Goal: Task Accomplishment & Management: Complete application form

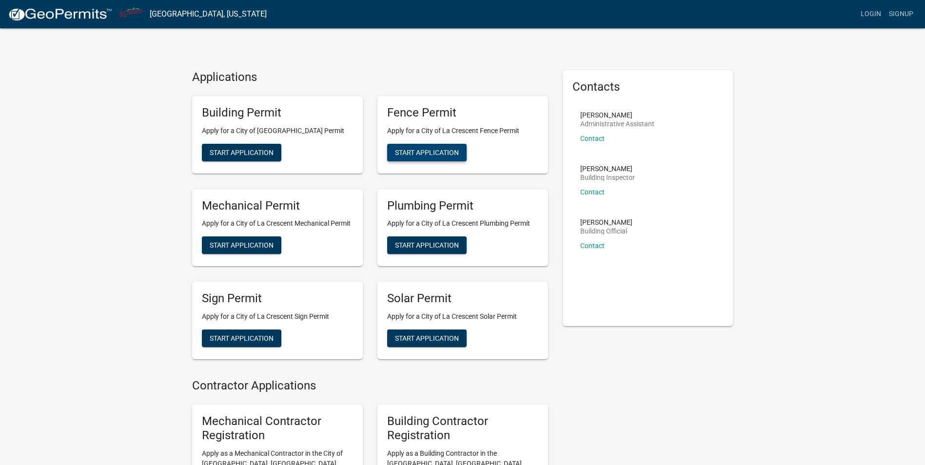
click at [428, 153] on span "Start Application" at bounding box center [427, 152] width 64 height 8
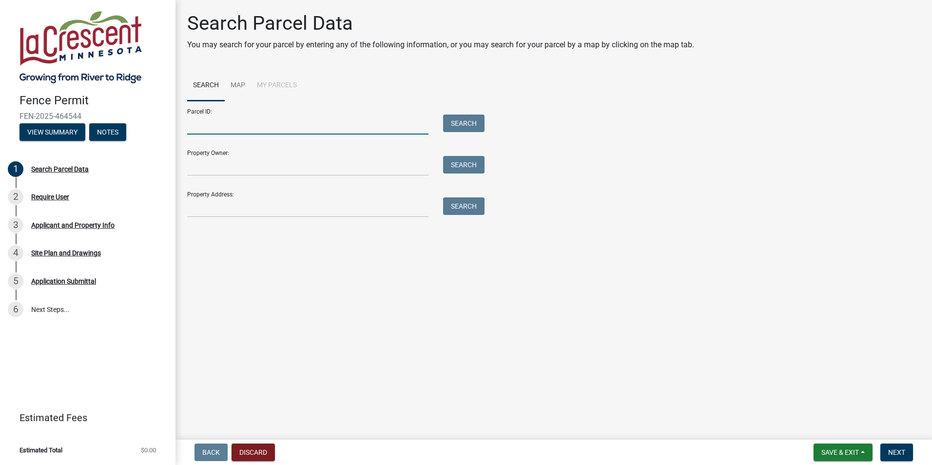
click at [232, 128] on input "Parcel ID:" at bounding box center [307, 125] width 241 height 20
click at [241, 125] on input "Parcel ID:" at bounding box center [307, 125] width 241 height 20
click at [244, 87] on link "Map" at bounding box center [238, 85] width 26 height 31
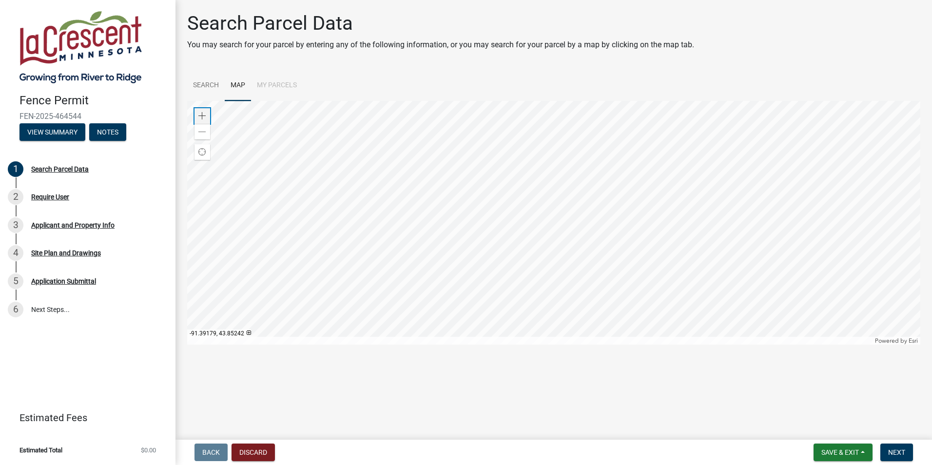
click at [199, 118] on span at bounding box center [202, 116] width 8 height 8
click at [602, 181] on div at bounding box center [553, 223] width 733 height 244
click at [206, 113] on div "Zoom in" at bounding box center [203, 116] width 16 height 16
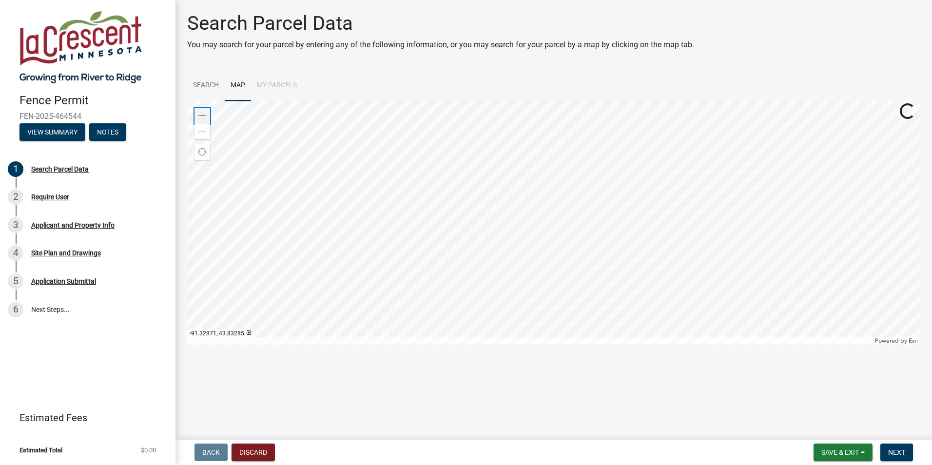
click at [206, 113] on div "Zoom in" at bounding box center [203, 116] width 16 height 16
click at [537, 141] on div at bounding box center [553, 223] width 733 height 244
click at [610, 101] on div at bounding box center [553, 223] width 733 height 244
click at [862, 123] on div at bounding box center [553, 223] width 733 height 244
click at [713, 164] on div at bounding box center [553, 223] width 733 height 244
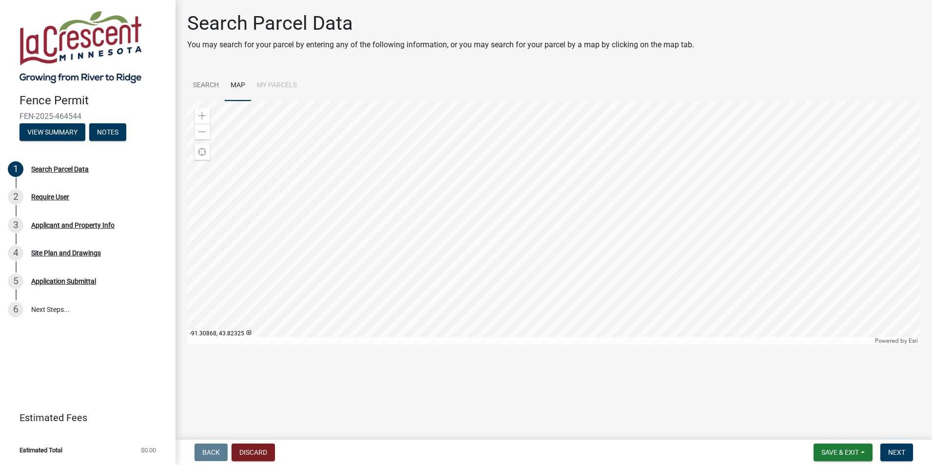
click at [601, 174] on div at bounding box center [553, 223] width 733 height 244
click at [539, 241] on div at bounding box center [553, 223] width 733 height 244
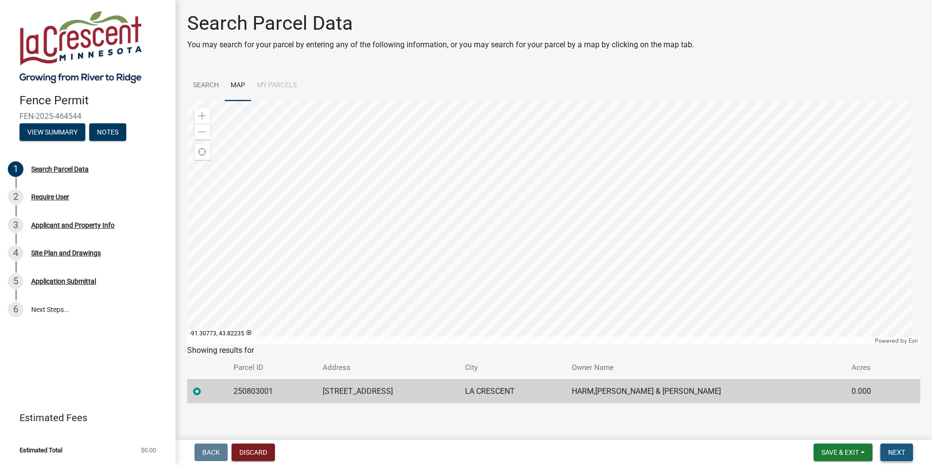
click at [898, 454] on span "Next" at bounding box center [896, 453] width 17 height 8
